Goal: Information Seeking & Learning: Learn about a topic

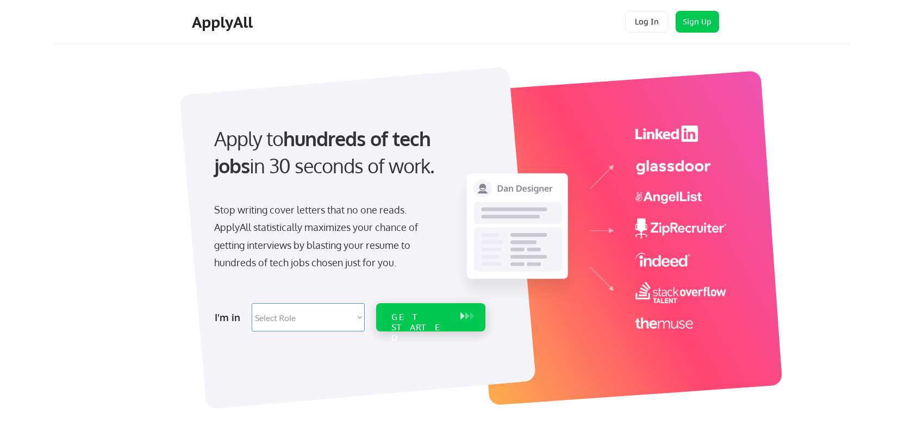
click at [339, 325] on select "Select Role Software Engineering Product Management Customer Success Sales UI/U…" at bounding box center [308, 317] width 113 height 28
select select ""marketing___comms""
click at [252, 303] on select "Select Role Software Engineering Product Management Customer Success Sales UI/U…" at bounding box center [308, 317] width 113 height 28
select select ""marketing___comms""
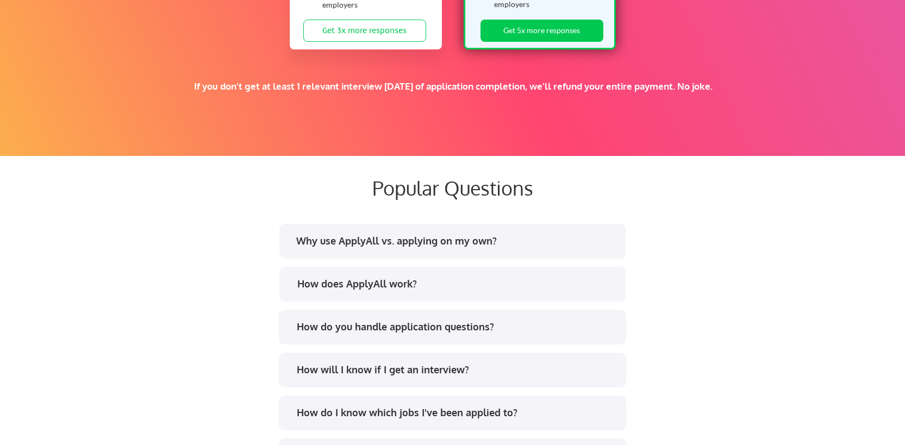
scroll to position [1922, 0]
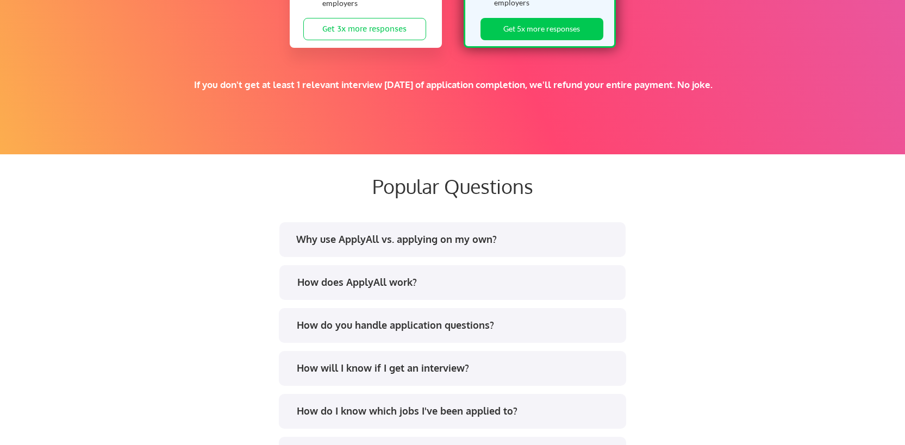
click at [611, 238] on div "Why use ApplyAll vs. applying on my own?" at bounding box center [455, 240] width 319 height 14
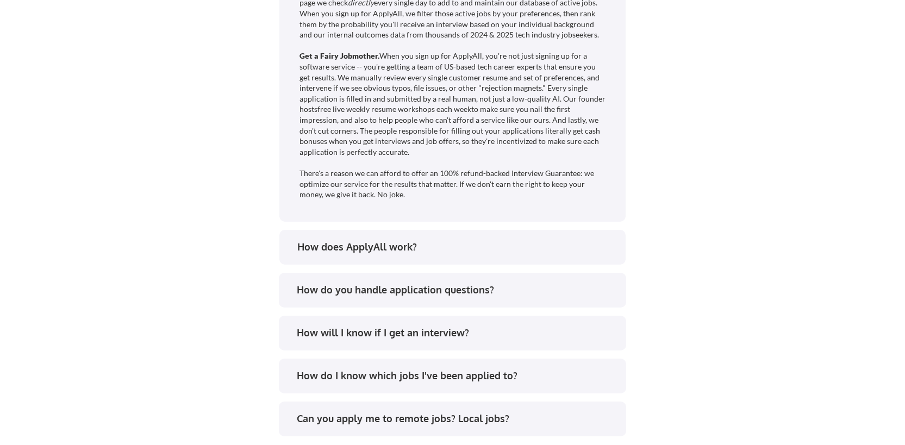
scroll to position [2295, 0]
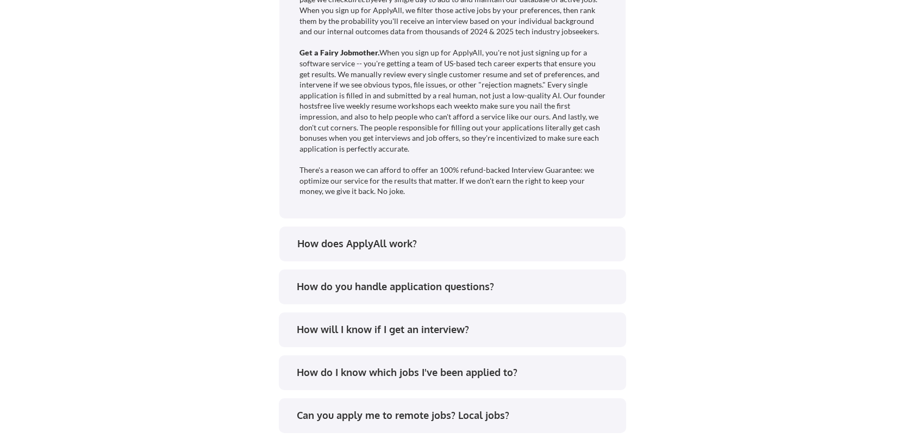
click at [582, 277] on div "How do you handle application questions?" at bounding box center [452, 287] width 347 height 35
click at [585, 289] on div "How do you handle application questions?" at bounding box center [456, 287] width 319 height 14
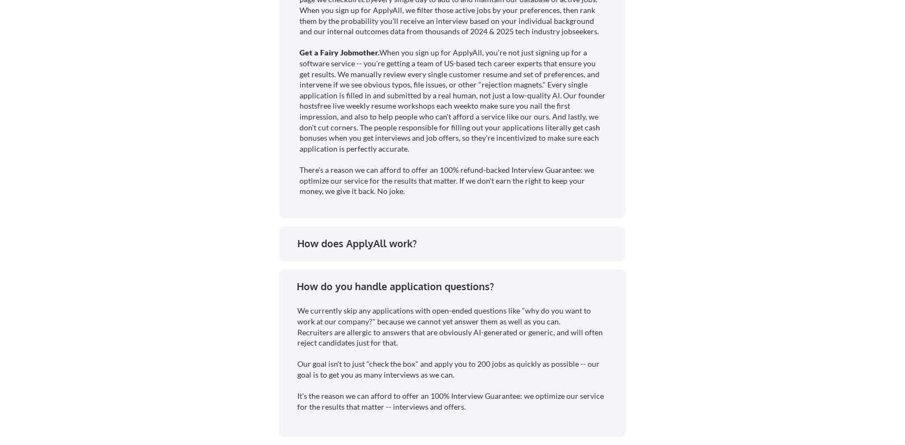
click at [585, 289] on div "How do you handle application questions?" at bounding box center [456, 287] width 319 height 14
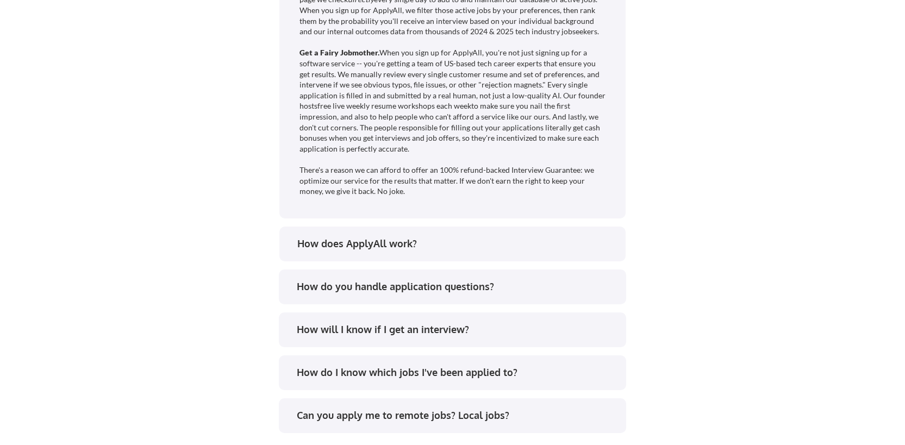
click at [579, 255] on div "How does ApplyAll work?" at bounding box center [452, 244] width 346 height 35
click at [583, 241] on div "How does ApplyAll work?" at bounding box center [456, 244] width 319 height 14
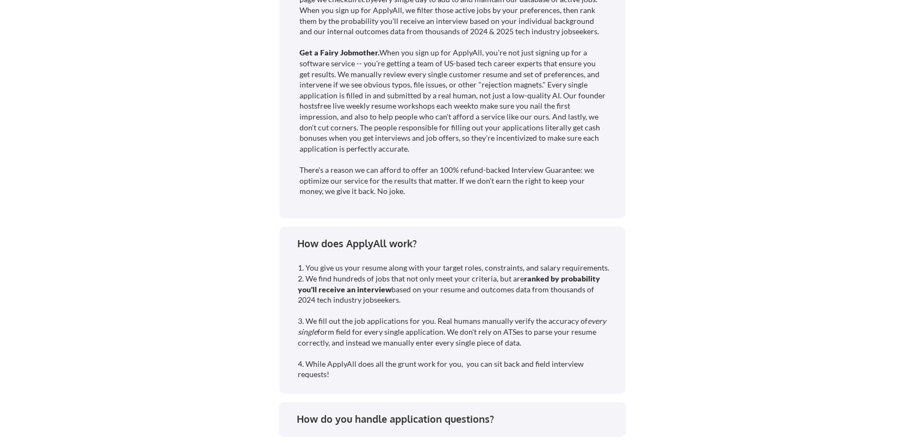
click at [584, 245] on div "How does ApplyAll work?" at bounding box center [456, 244] width 319 height 14
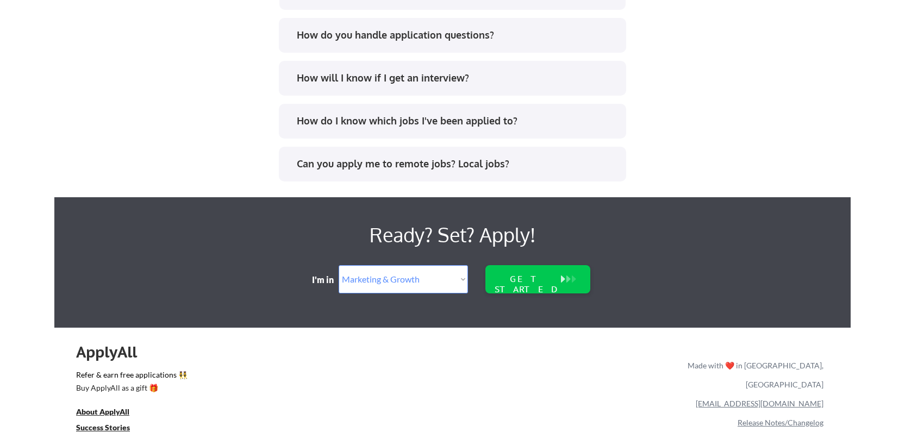
scroll to position [2600, 0]
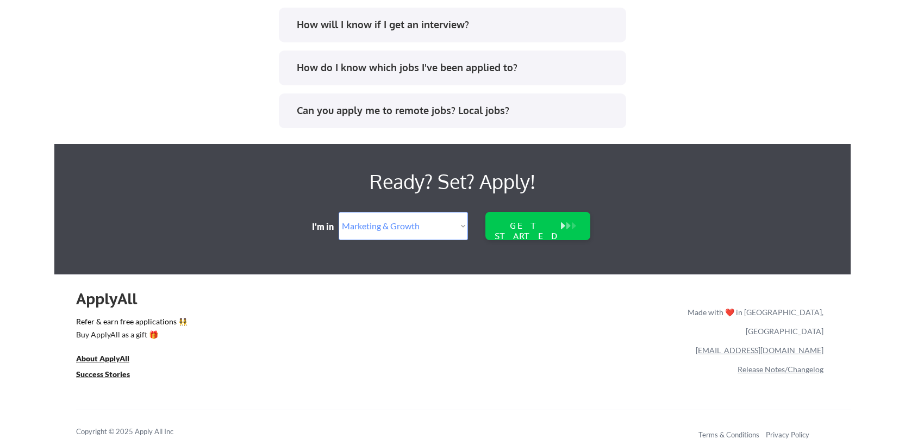
click at [576, 117] on div "Can you apply me to remote jobs? Local jobs?" at bounding box center [452, 112] width 328 height 17
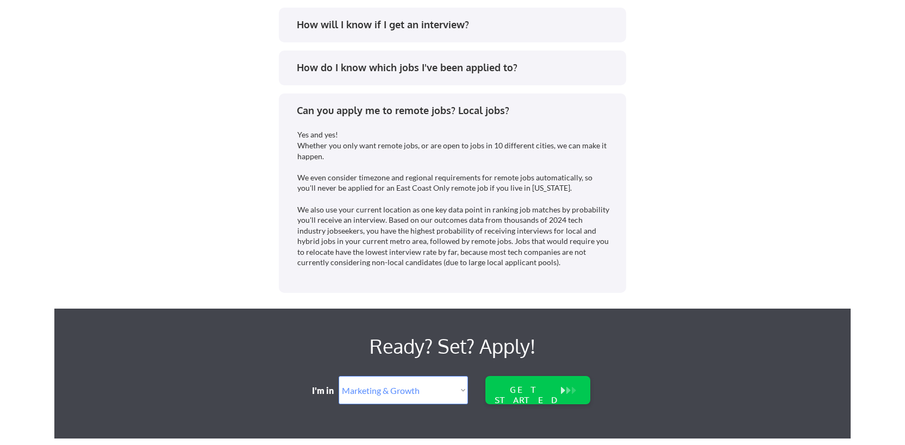
click at [576, 117] on div "Can you apply me to remote jobs? Local jobs?" at bounding box center [452, 112] width 328 height 17
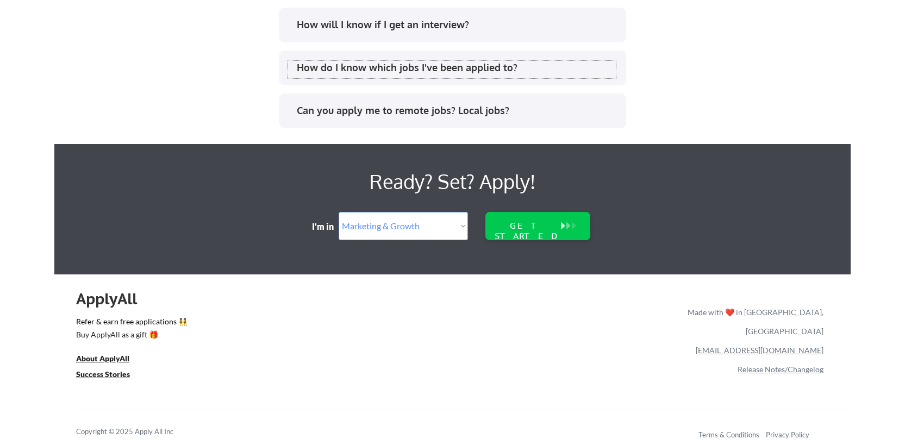
click at [562, 63] on div "How do I know which jobs I've been applied to?" at bounding box center [456, 68] width 319 height 14
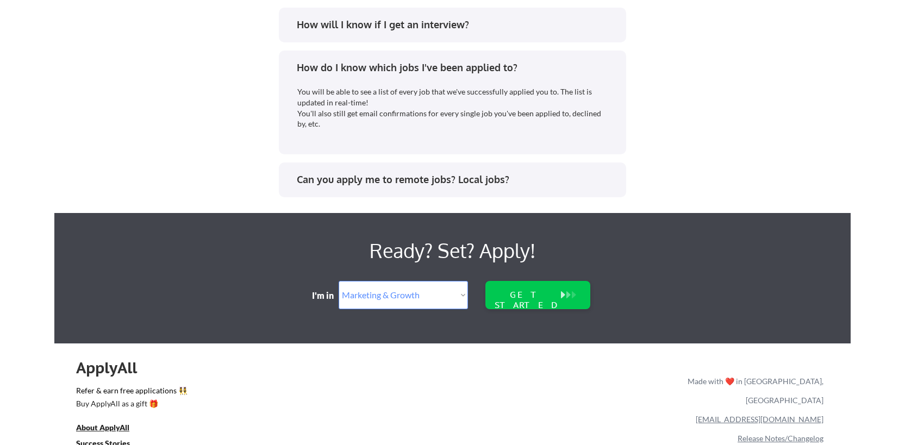
click at [562, 63] on div "How do I know which jobs I've been applied to?" at bounding box center [456, 68] width 319 height 14
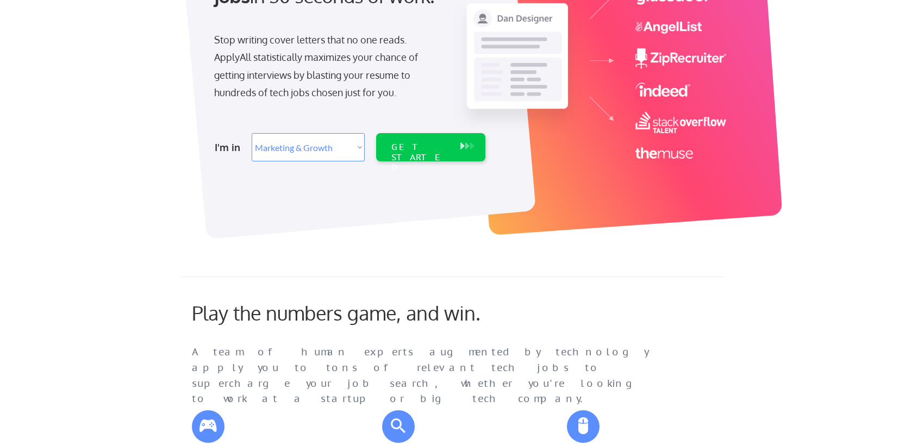
scroll to position [0, 0]
